Goal: Task Accomplishment & Management: Manage account settings

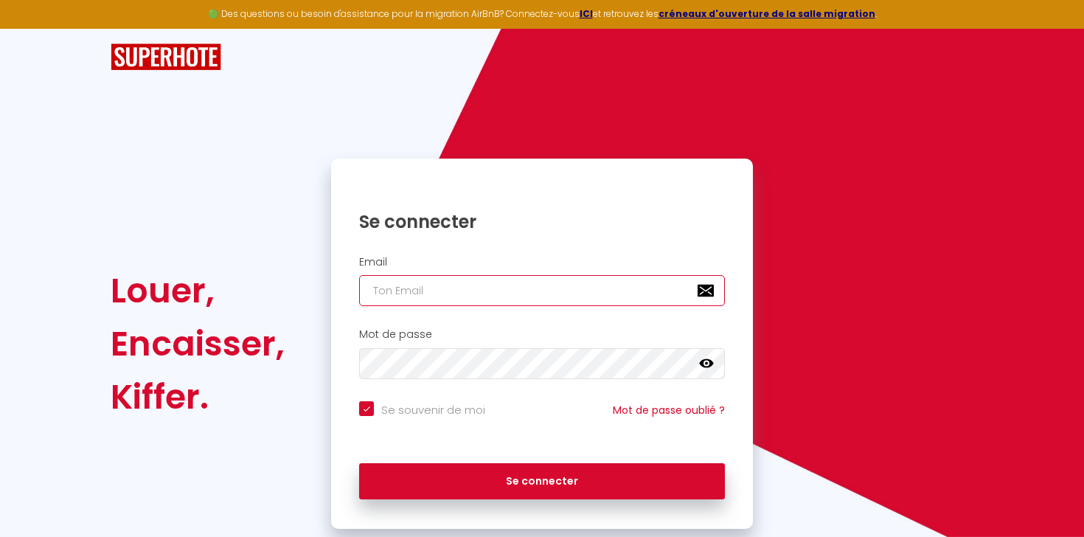
click at [489, 299] on input "email" at bounding box center [542, 290] width 366 height 31
click at [405, 338] on h2 "Mot de passe" at bounding box center [542, 334] width 366 height 13
click at [470, 296] on input "email" at bounding box center [542, 290] width 366 height 31
type input "[EMAIL_ADDRESS][DOMAIN_NAME]"
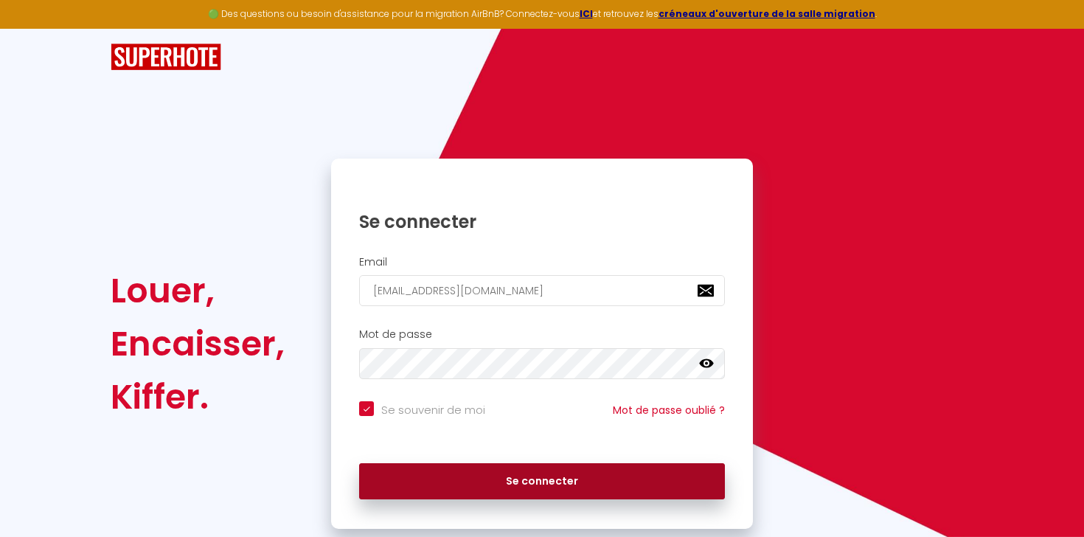
click at [538, 468] on button "Se connecter" at bounding box center [542, 481] width 366 height 37
checkbox input "true"
